Goal: Transaction & Acquisition: Download file/media

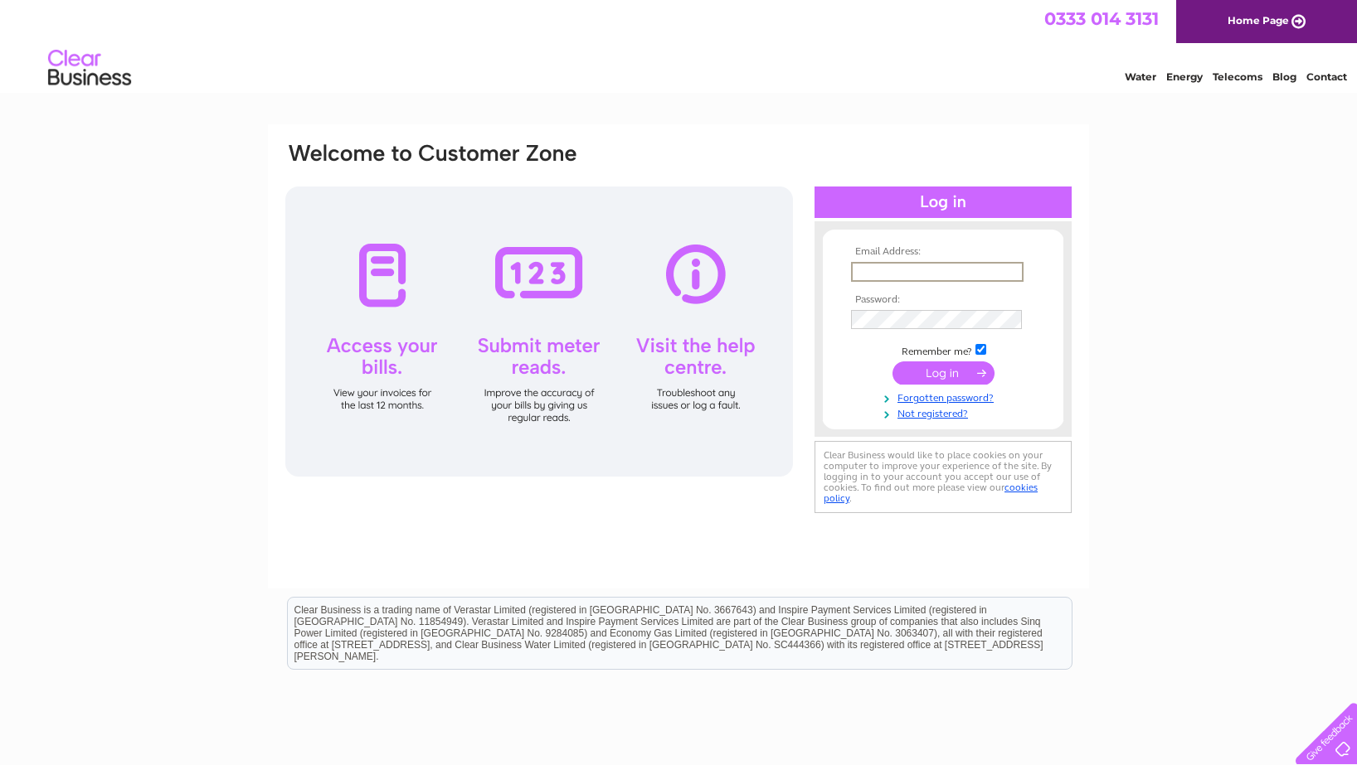
type input "[EMAIL_ADDRESS][DOMAIN_NAME]"
click at [943, 372] on input "submit" at bounding box center [943, 373] width 102 height 23
click at [925, 375] on input "submit" at bounding box center [943, 371] width 102 height 23
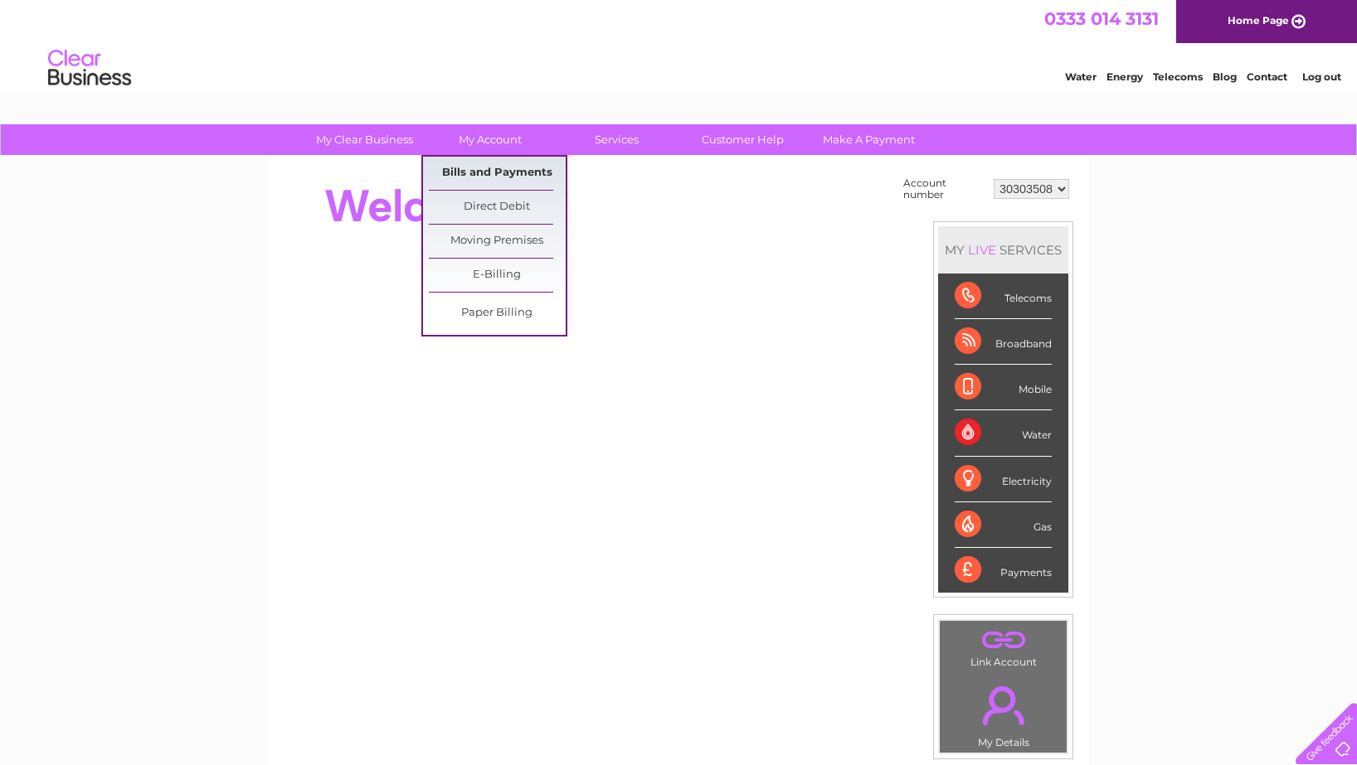
click at [507, 167] on link "Bills and Payments" at bounding box center [497, 173] width 137 height 33
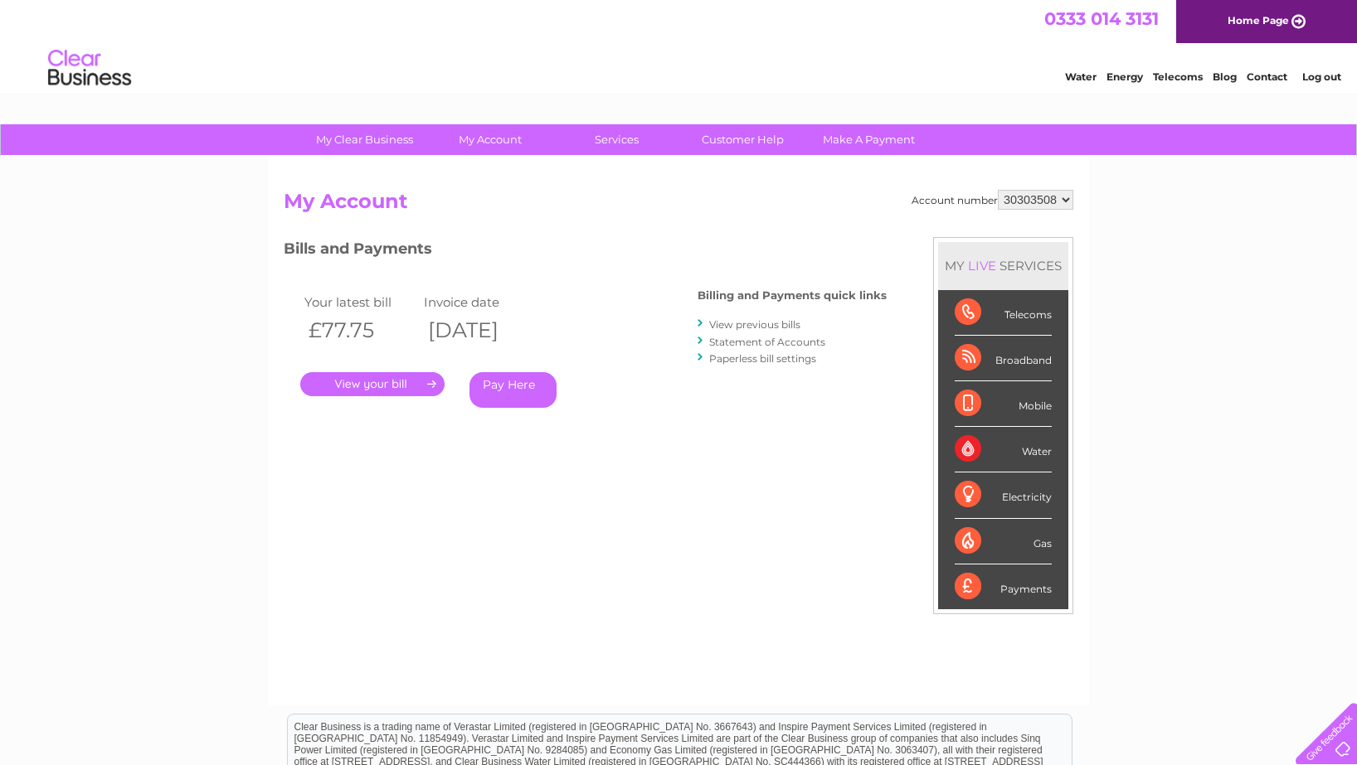
click at [385, 385] on link "." at bounding box center [372, 384] width 144 height 24
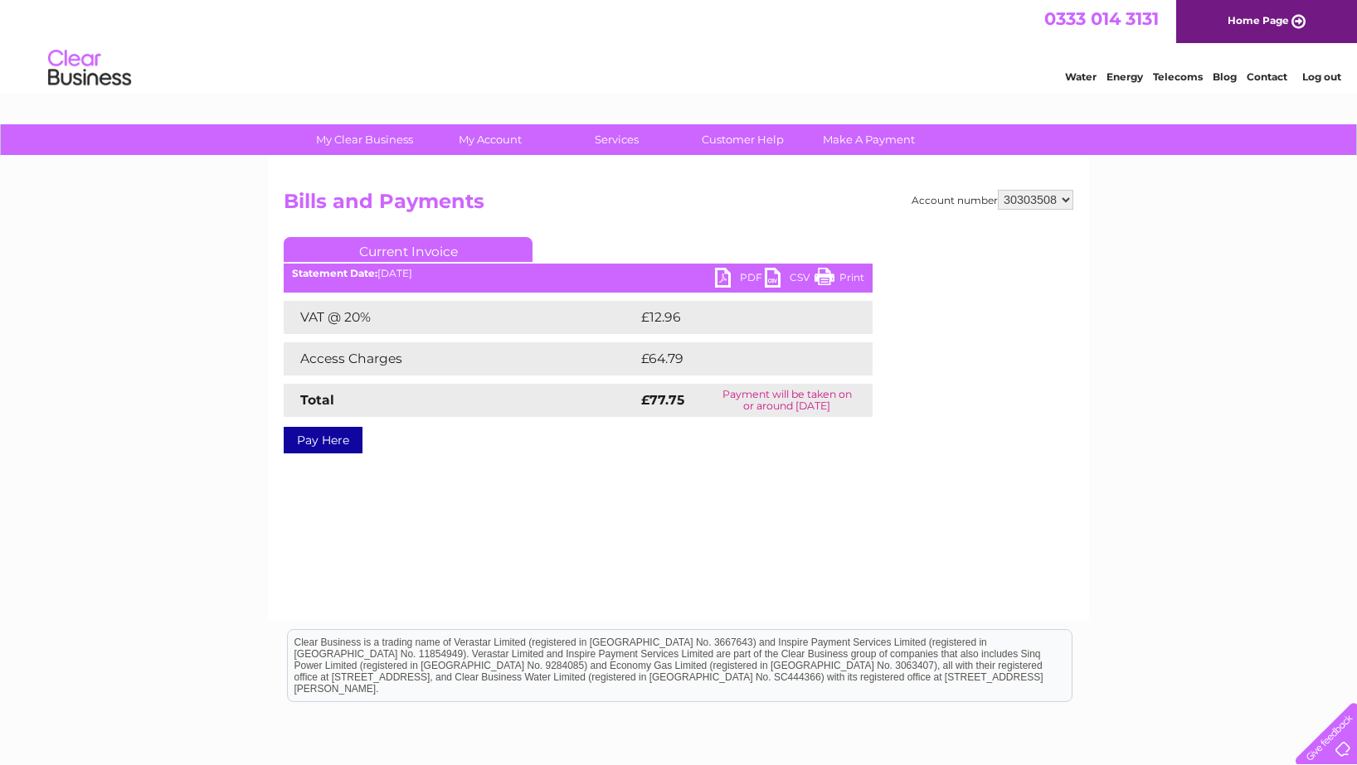
click at [727, 284] on link "PDF" at bounding box center [740, 280] width 50 height 24
